Goal: Find contact information: Find contact information

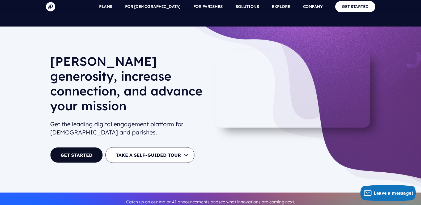
scroll to position [2708, 0]
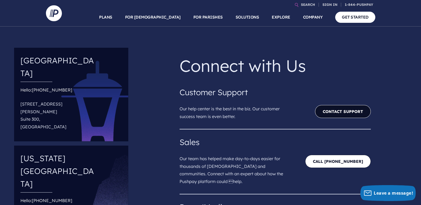
click at [332, 112] on link "Contact Support" at bounding box center [343, 111] width 56 height 13
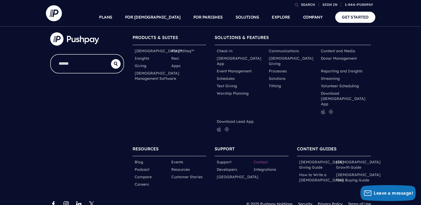
click at [263, 160] on link "Contact" at bounding box center [261, 162] width 14 height 5
